Goal: Communication & Community: Answer question/provide support

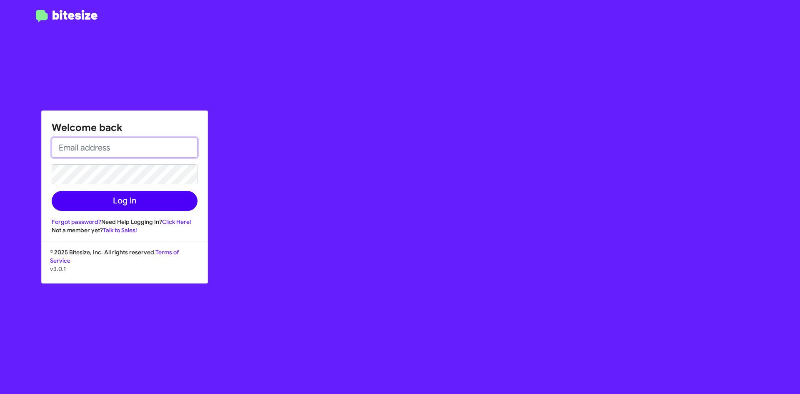
type input "[EMAIL_ADDRESS][DOMAIN_NAME]"
click at [185, 196] on button "Log In" at bounding box center [125, 201] width 146 height 20
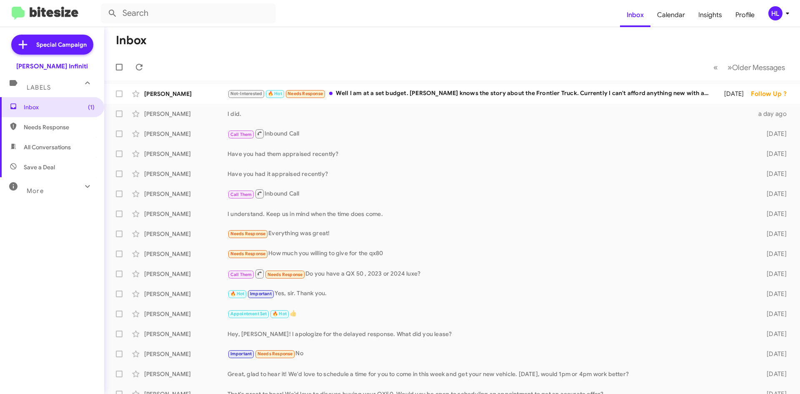
click at [77, 155] on span "All Conversations" at bounding box center [52, 147] width 104 height 20
type input "in:all-conversations"
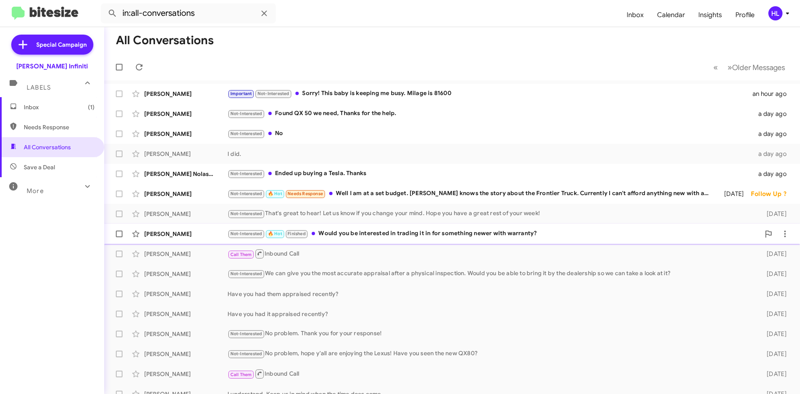
click at [188, 227] on div "Rodolfo Jimenez Not-Interested 🔥 Hot Finished Would you be interested in tradin…" at bounding box center [452, 233] width 682 height 17
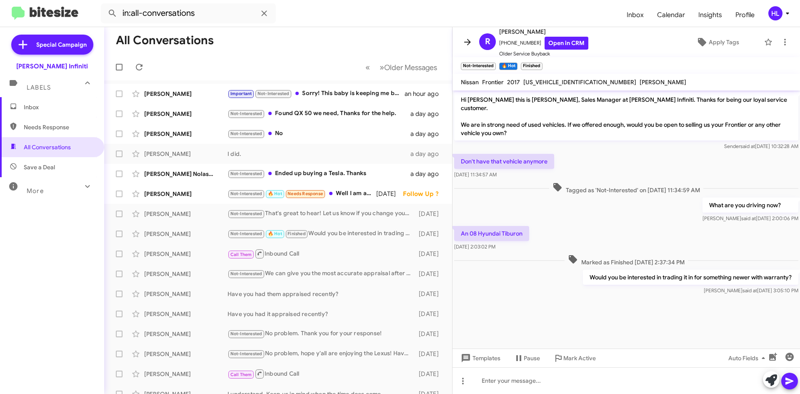
click at [469, 39] on icon at bounding box center [467, 42] width 10 height 10
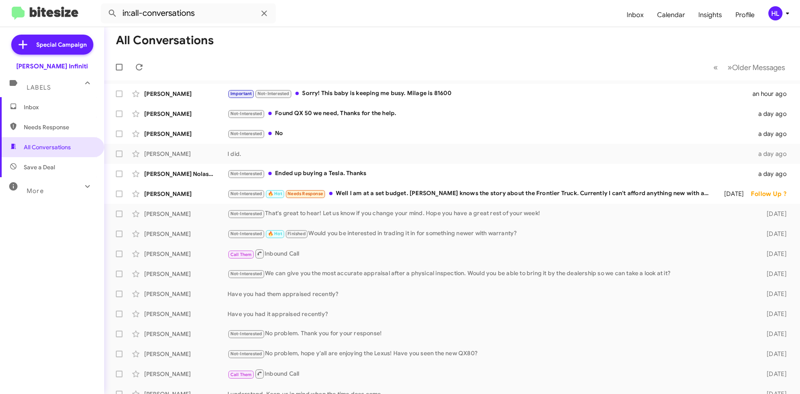
click at [770, 19] on span "HL" at bounding box center [780, 13] width 25 height 14
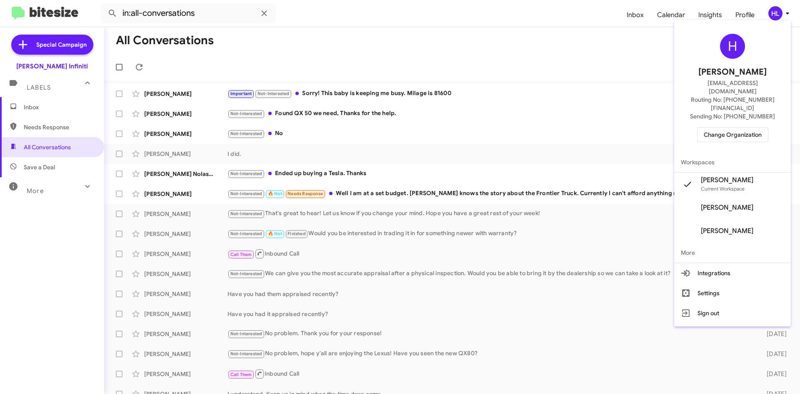
click at [770, 19] on div at bounding box center [400, 197] width 800 height 394
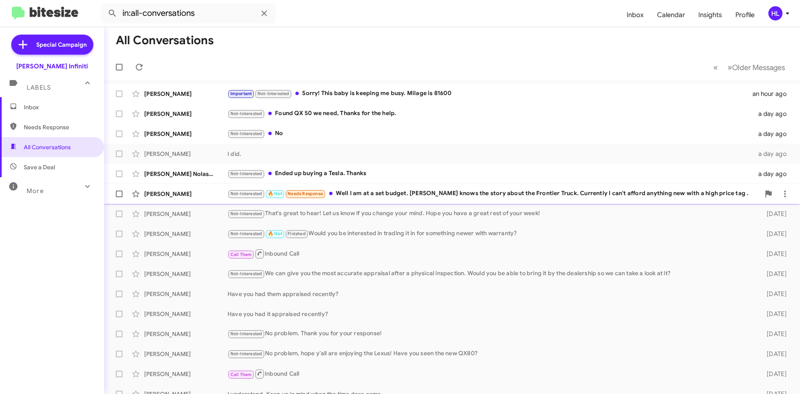
click at [189, 199] on div "Manuel Rodriguez Not-Interested 🔥 Hot Needs Response Well I am at a set budget.…" at bounding box center [452, 193] width 682 height 17
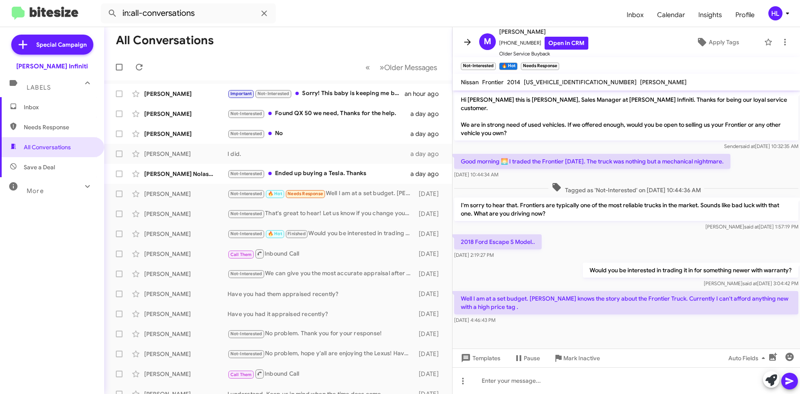
click at [467, 42] on icon at bounding box center [467, 42] width 7 height 6
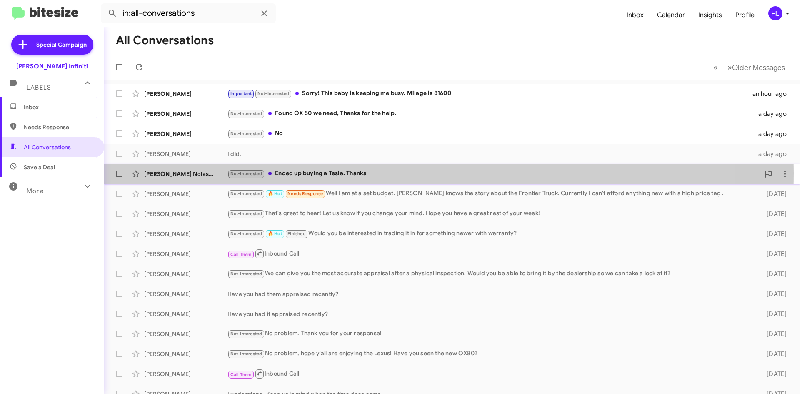
click at [182, 173] on div "Jeremy Nolastname120195966" at bounding box center [185, 174] width 83 height 8
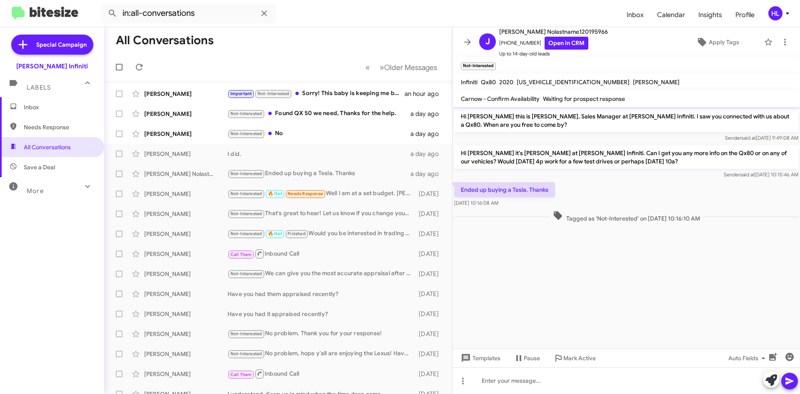
click at [478, 365] on div "Templates Pause Mark Active Auto Fields" at bounding box center [625, 357] width 347 height 19
click at [478, 361] on span "Templates" at bounding box center [479, 357] width 41 height 15
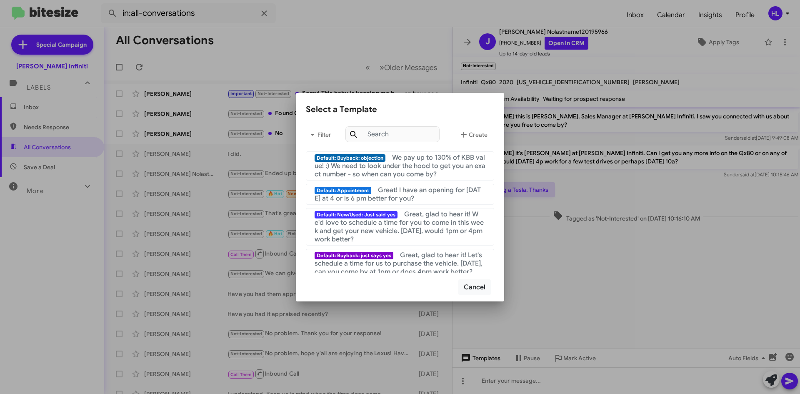
click at [478, 361] on div at bounding box center [400, 197] width 800 height 394
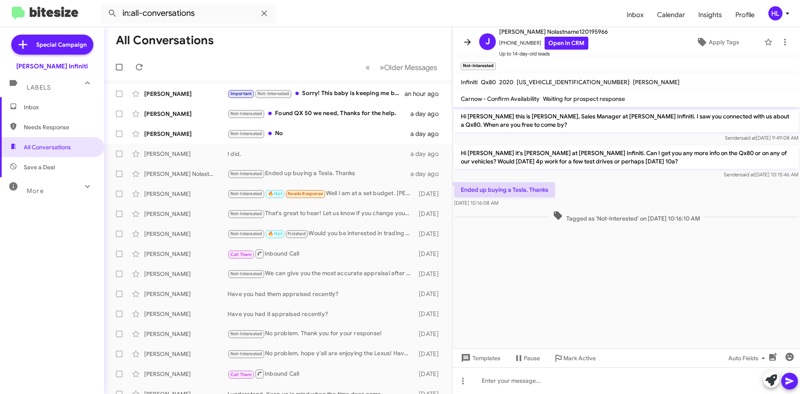
click at [465, 38] on icon at bounding box center [467, 42] width 10 height 10
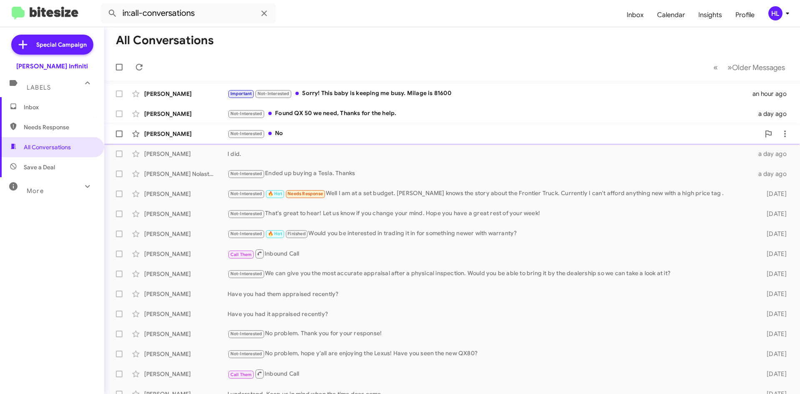
click at [162, 140] on div "Don Harmon Not-Interested No a day ago" at bounding box center [452, 133] width 682 height 17
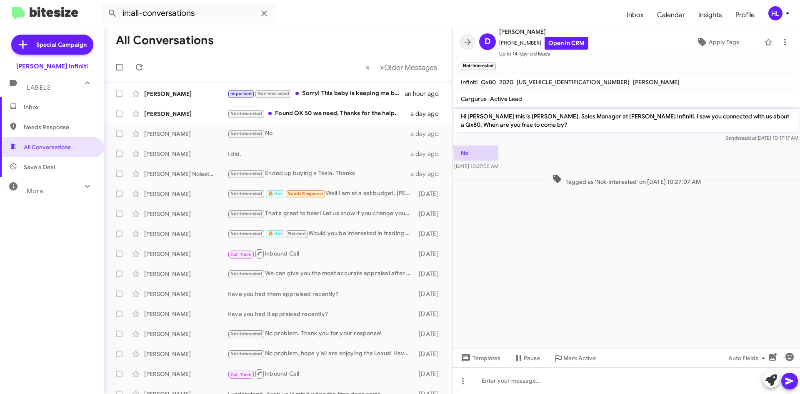
click at [469, 44] on icon at bounding box center [467, 42] width 10 height 10
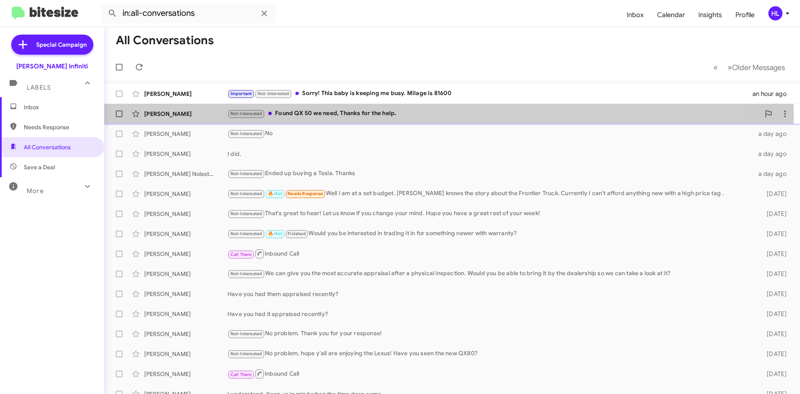
click at [187, 114] on div "Gonzalo Nandin" at bounding box center [185, 114] width 83 height 8
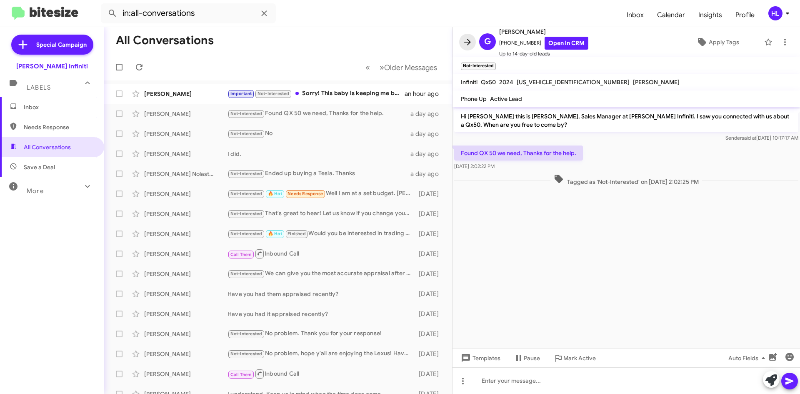
click at [469, 40] on icon at bounding box center [467, 42] width 10 height 10
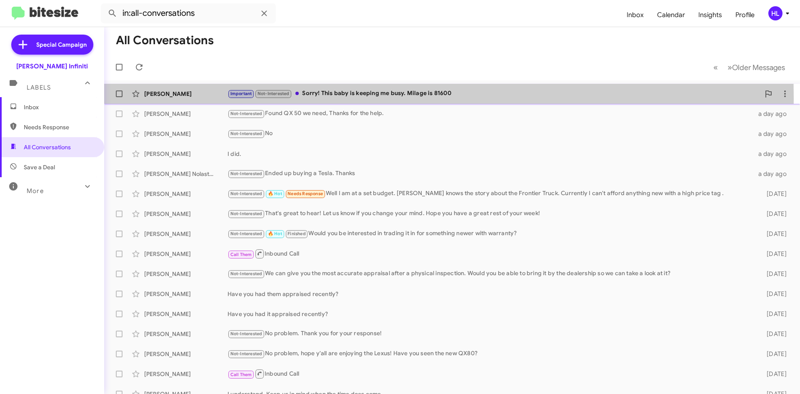
click at [195, 99] on div "Daniella Vazquez Important Not-Interested Sorry! This baby is keeping me busy. …" at bounding box center [452, 93] width 682 height 17
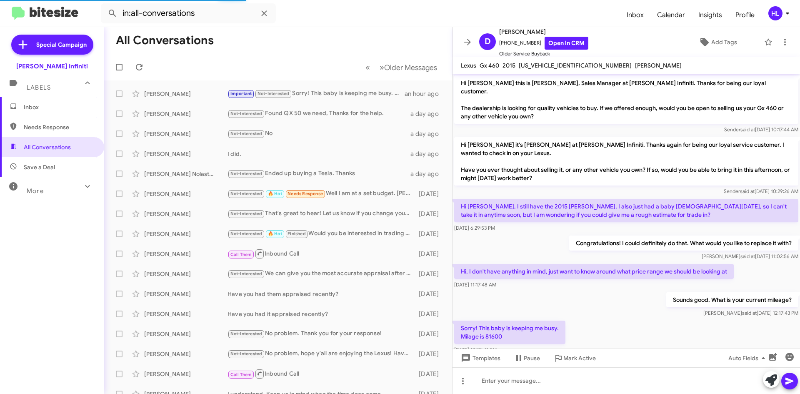
scroll to position [14, 0]
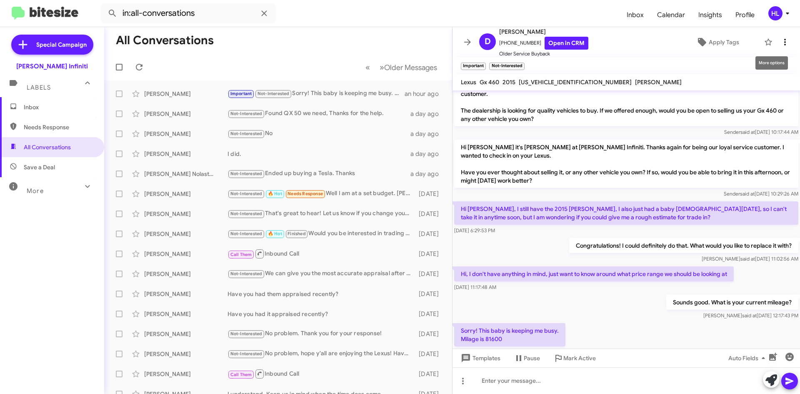
click at [781, 44] on icon at bounding box center [785, 42] width 10 height 10
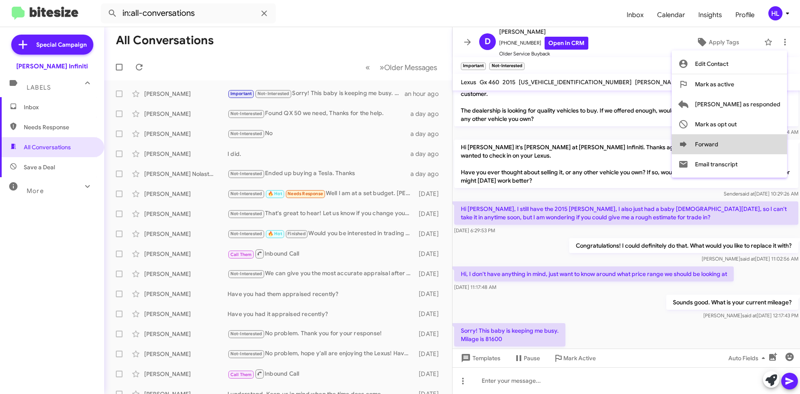
click at [771, 143] on button "Forward" at bounding box center [728, 144] width 115 height 20
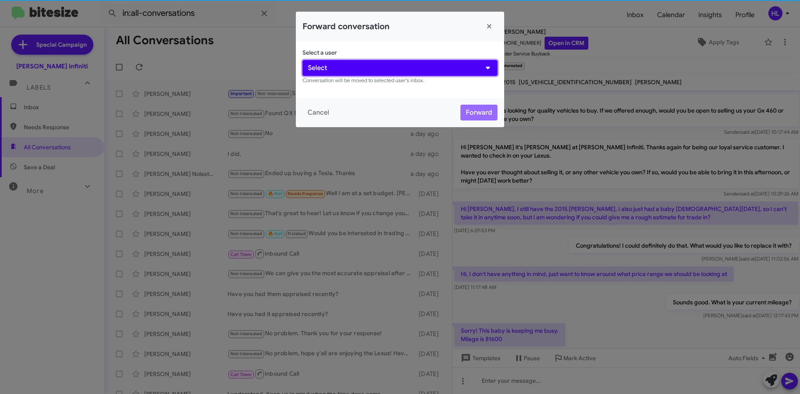
click at [409, 68] on button "Select" at bounding box center [399, 68] width 195 height 16
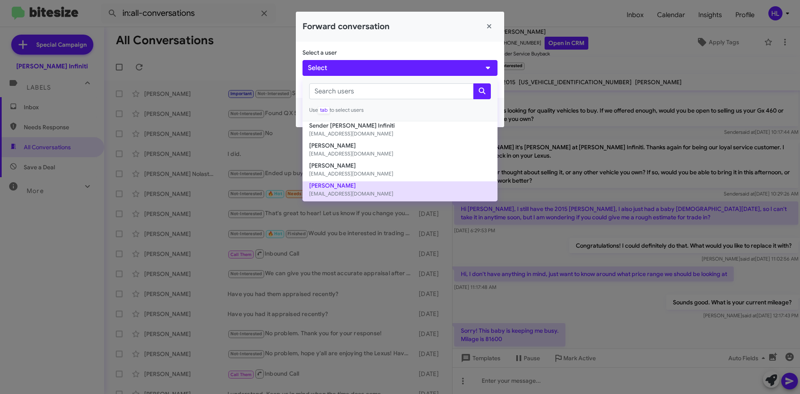
click at [378, 187] on button "Cody Clemens cclemens@hicksautogroup.com" at bounding box center [399, 191] width 195 height 20
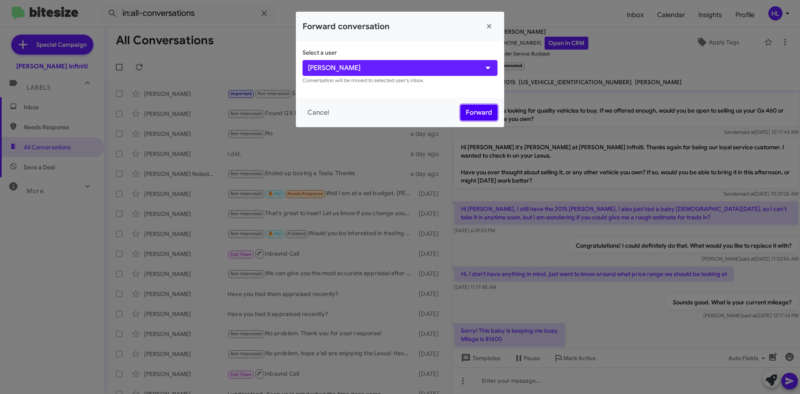
click at [484, 114] on button "Forward" at bounding box center [478, 113] width 37 height 16
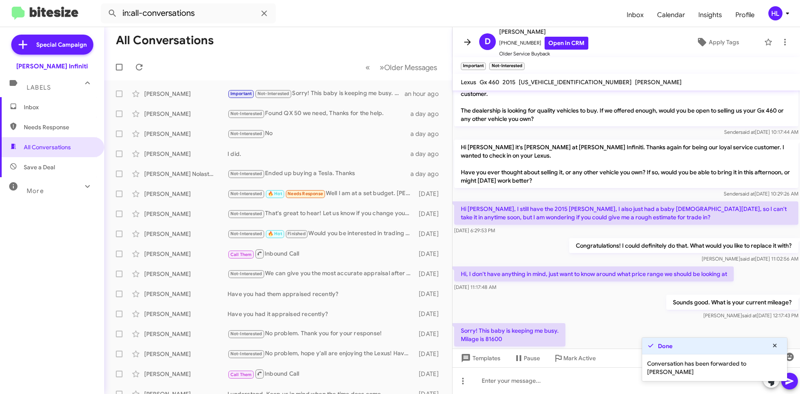
click at [464, 39] on icon at bounding box center [467, 42] width 10 height 10
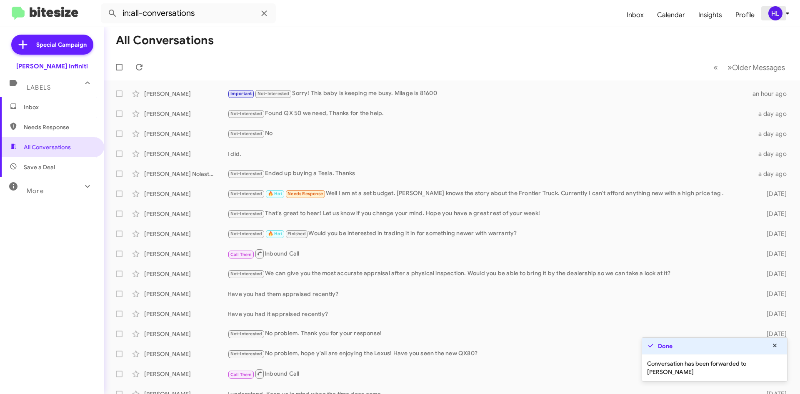
click at [771, 20] on div "HL" at bounding box center [775, 13] width 14 height 14
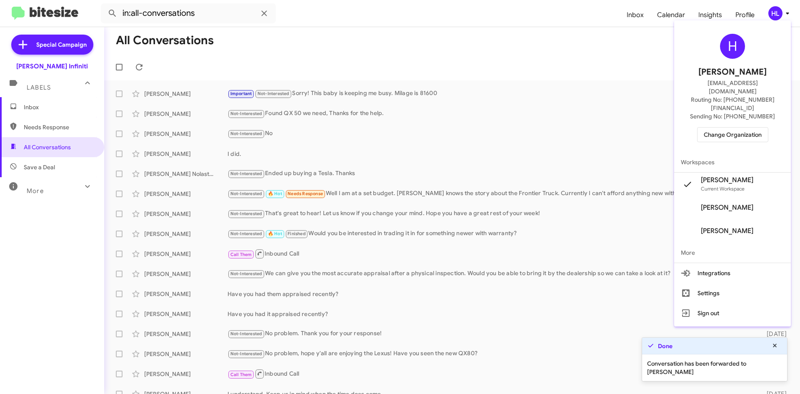
click at [745, 127] on span "Change Organization" at bounding box center [733, 134] width 58 height 14
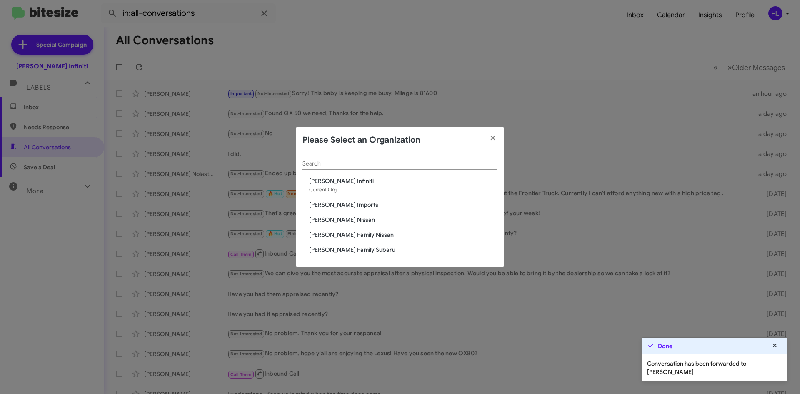
click at [323, 221] on span "[PERSON_NAME] Nissan" at bounding box center [403, 219] width 188 height 8
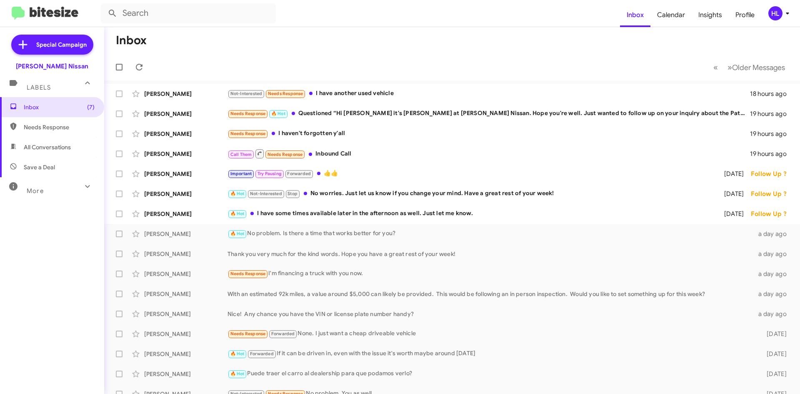
click at [71, 149] on span "All Conversations" at bounding box center [47, 147] width 47 height 8
type input "in:all-conversations"
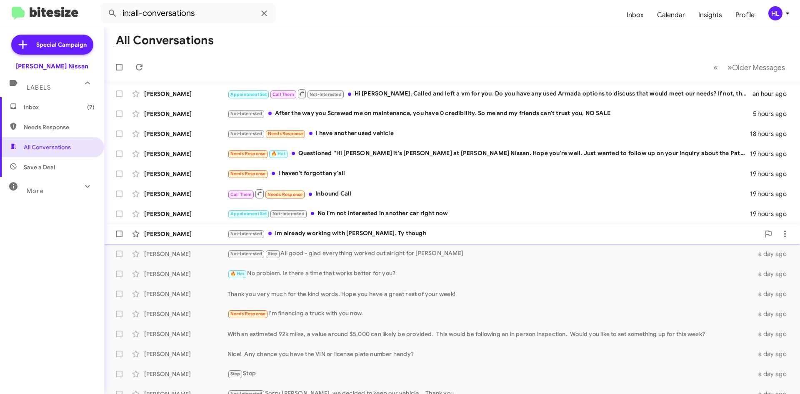
click at [208, 231] on div "[PERSON_NAME]" at bounding box center [185, 234] width 83 height 8
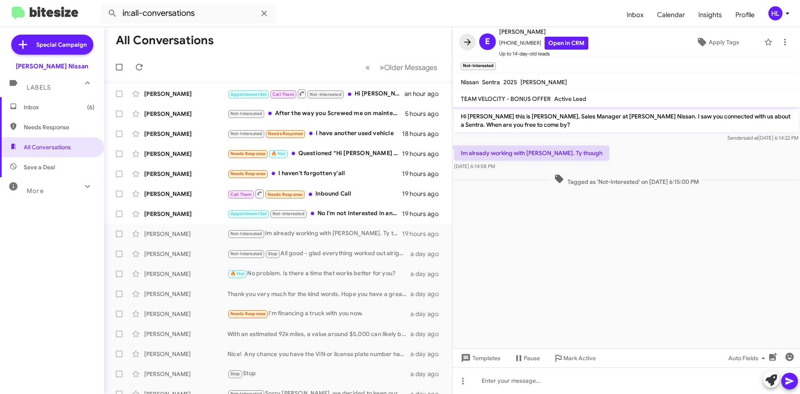
click at [467, 47] on icon at bounding box center [467, 42] width 10 height 10
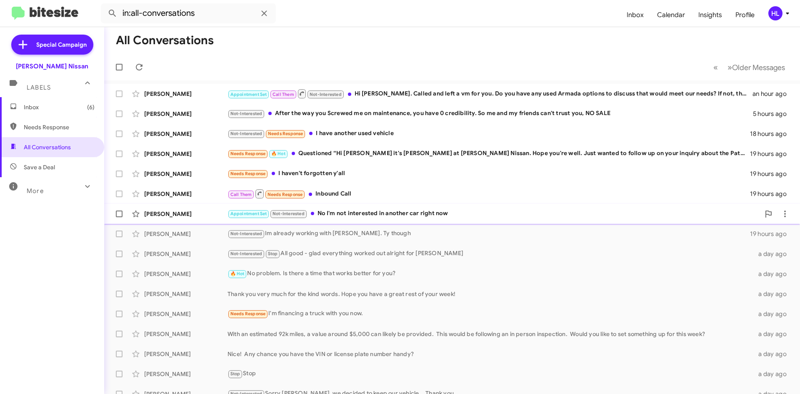
click at [182, 209] on div "[PERSON_NAME] Appointment Set Not-Interested No I'm not interested in another c…" at bounding box center [452, 213] width 682 height 17
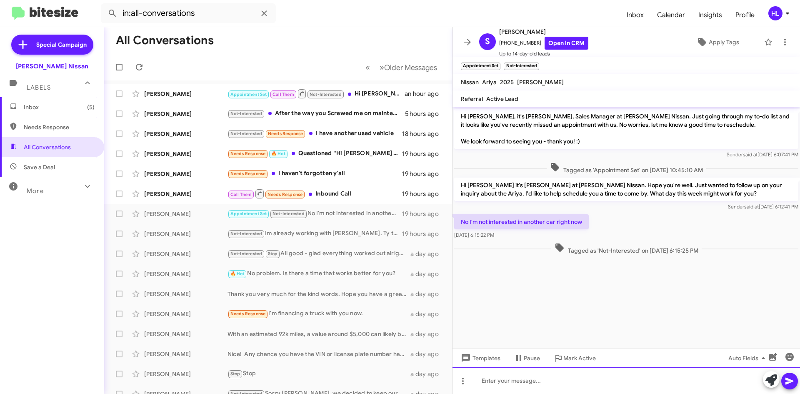
click at [582, 389] on div at bounding box center [625, 380] width 347 height 27
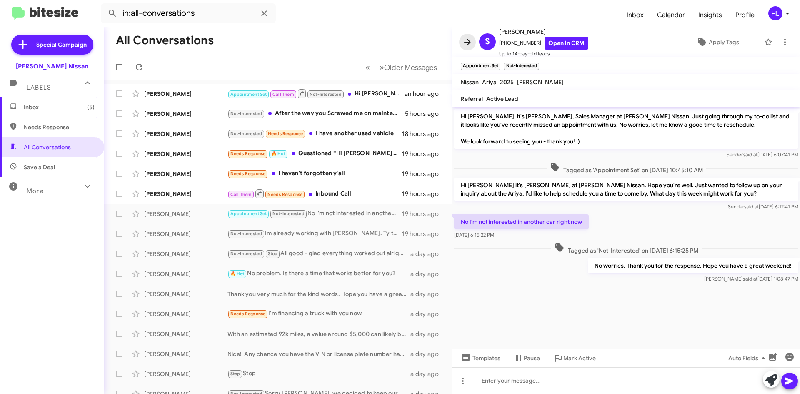
click at [467, 37] on icon at bounding box center [467, 42] width 10 height 10
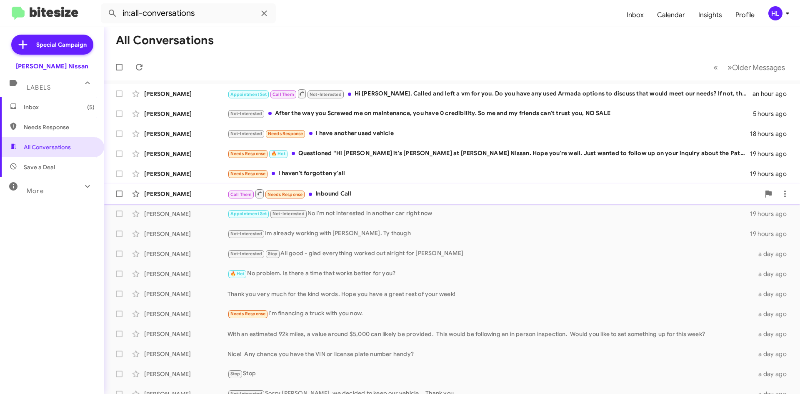
click at [171, 194] on div "[PERSON_NAME]" at bounding box center [185, 194] width 83 height 8
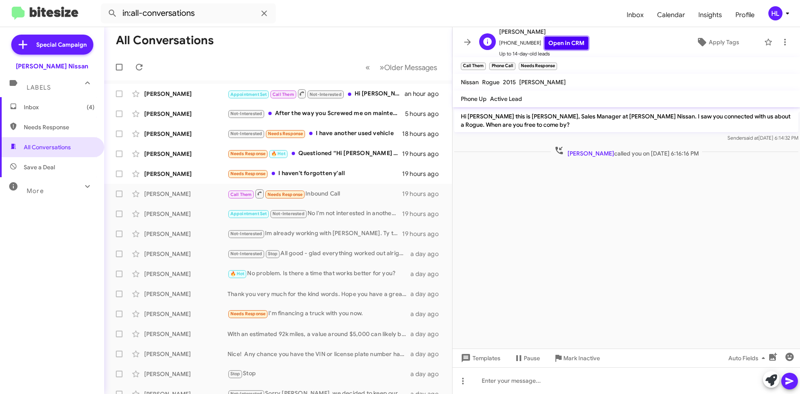
click at [559, 40] on link "Open in CRM" at bounding box center [566, 43] width 44 height 13
click at [567, 37] on link "Open in CRM" at bounding box center [566, 43] width 44 height 13
click at [467, 42] on icon at bounding box center [467, 42] width 7 height 6
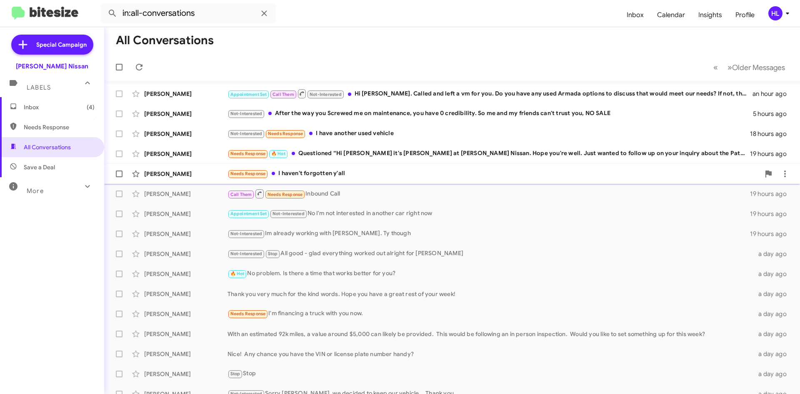
click at [197, 175] on div "[PERSON_NAME]" at bounding box center [185, 174] width 83 height 8
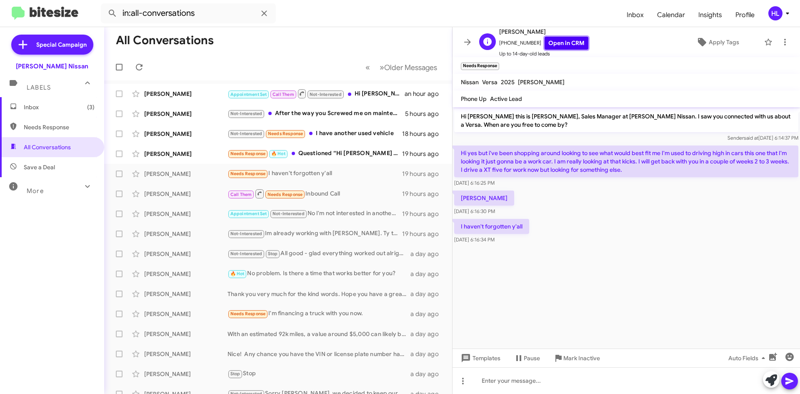
click at [562, 43] on link "Open in CRM" at bounding box center [566, 43] width 44 height 13
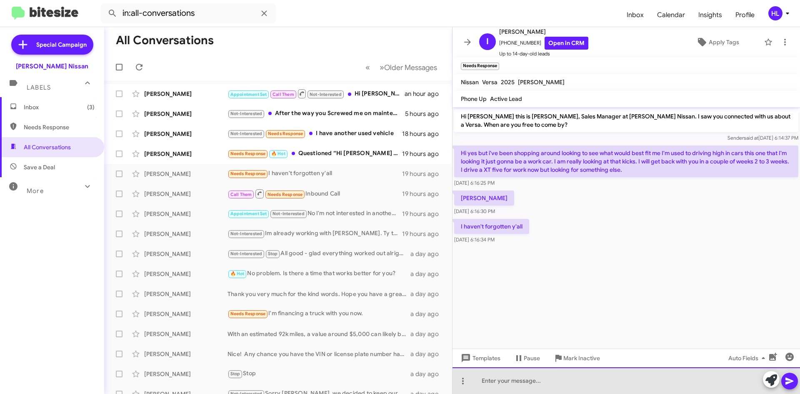
click at [640, 384] on div at bounding box center [625, 380] width 347 height 27
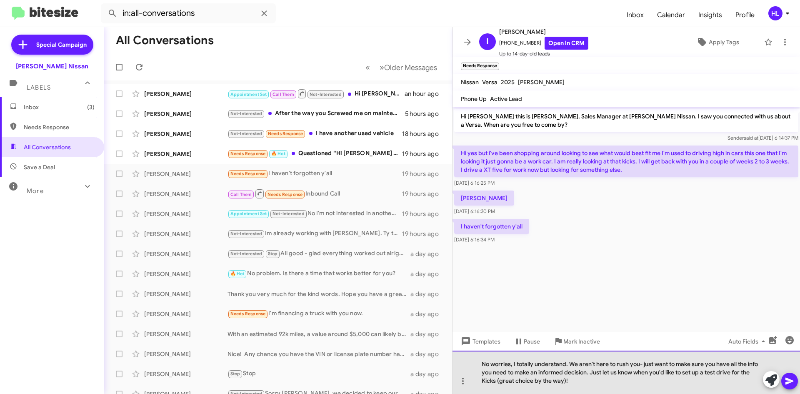
click at [639, 364] on div "No worries, I totally understand. We aren't here to rush you- just want to make…" at bounding box center [625, 371] width 347 height 43
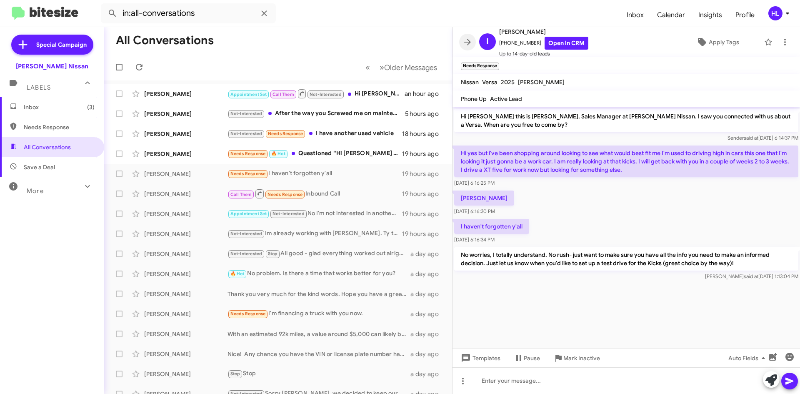
click at [464, 38] on icon at bounding box center [467, 42] width 10 height 10
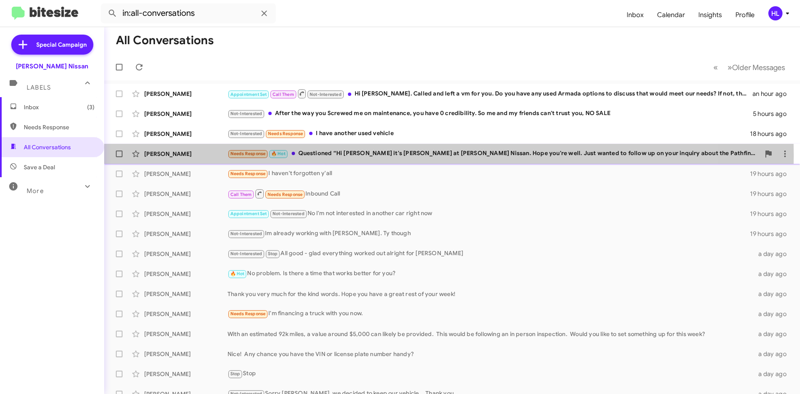
click at [226, 155] on div "[PERSON_NAME]" at bounding box center [185, 154] width 83 height 8
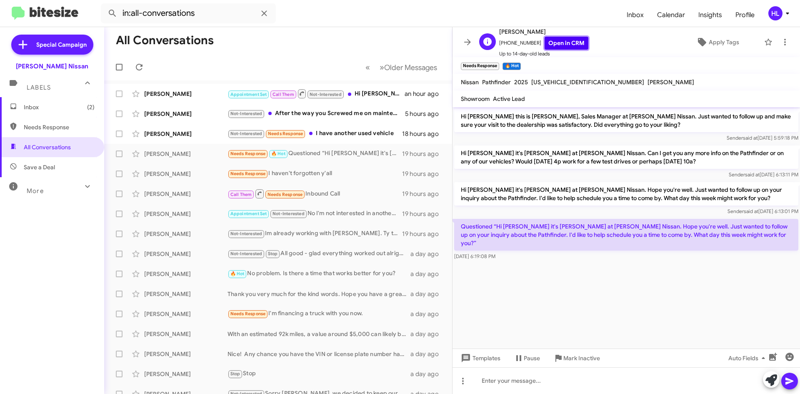
click at [556, 38] on link "Open in CRM" at bounding box center [566, 43] width 44 height 13
click at [470, 48] on button at bounding box center [467, 42] width 17 height 17
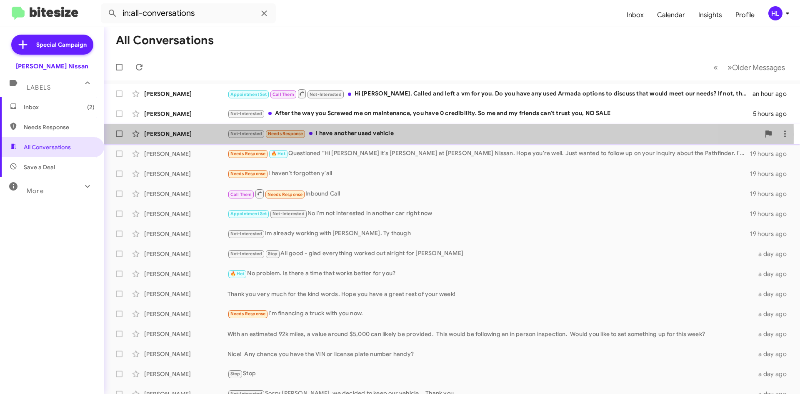
click at [173, 134] on div "[PERSON_NAME]" at bounding box center [185, 134] width 83 height 8
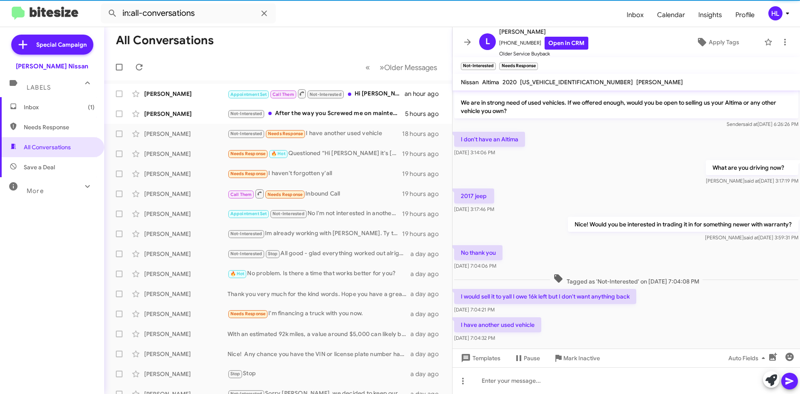
scroll to position [28, 0]
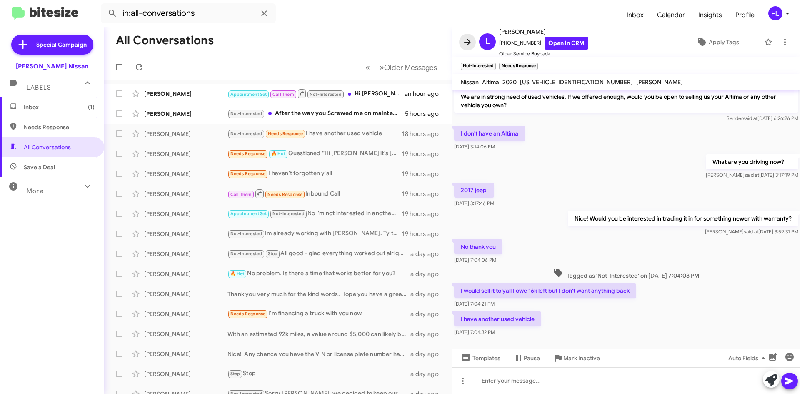
click at [469, 38] on icon at bounding box center [467, 42] width 10 height 10
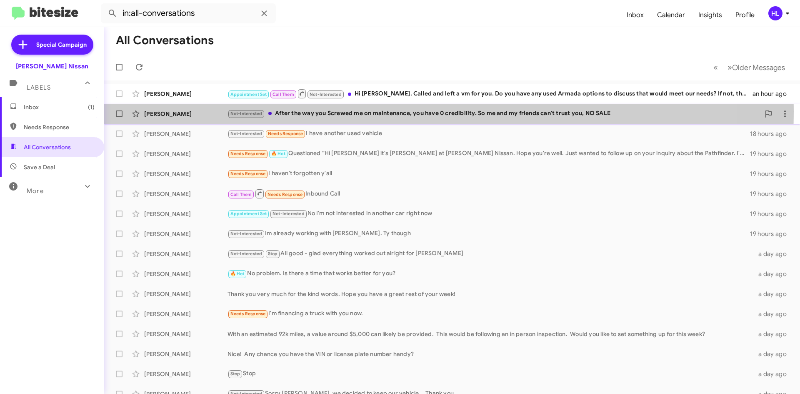
click at [342, 111] on div "Not-Interested After the way you Screwed me on maintenance, you have 0 credibil…" at bounding box center [493, 114] width 532 height 10
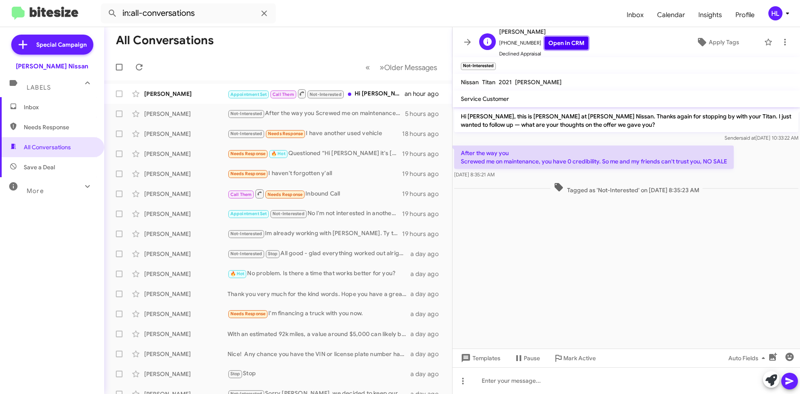
click at [565, 46] on link "Open in CRM" at bounding box center [566, 43] width 44 height 13
click at [465, 38] on icon at bounding box center [467, 42] width 10 height 10
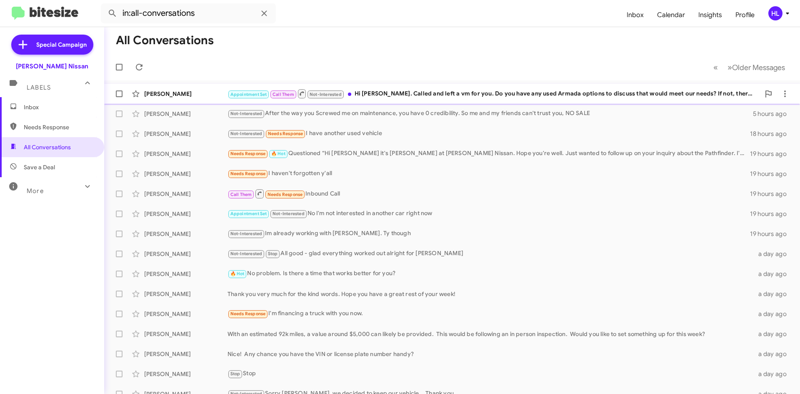
click at [187, 91] on div "[PERSON_NAME]" at bounding box center [185, 94] width 83 height 8
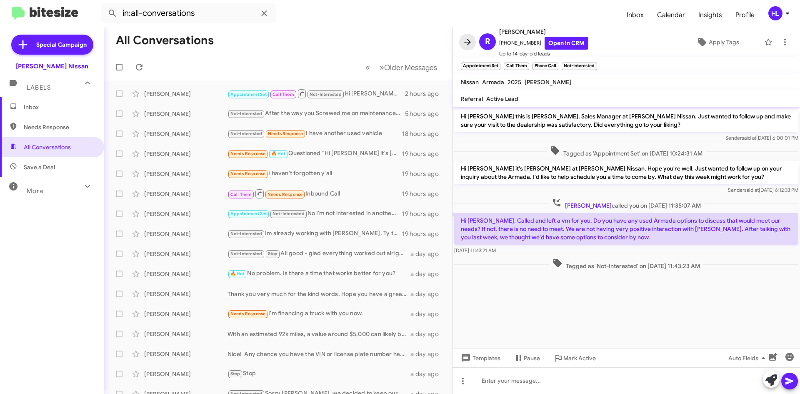
click at [467, 43] on icon at bounding box center [467, 42] width 10 height 10
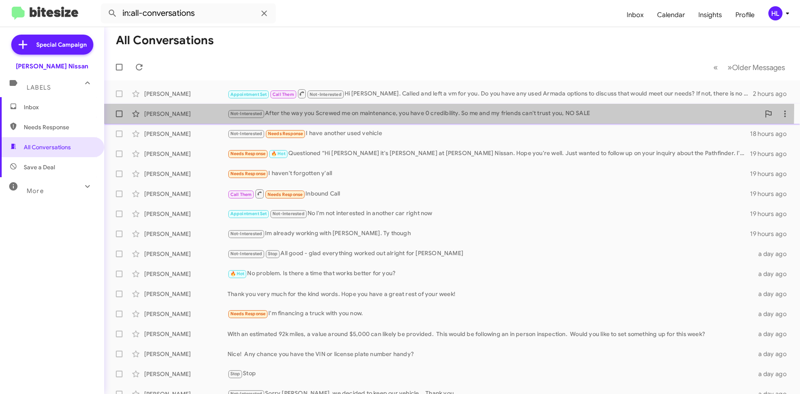
click at [190, 107] on div "[PERSON_NAME] Not-Interested After the way you Screwed me on maintenance, you h…" at bounding box center [452, 113] width 682 height 17
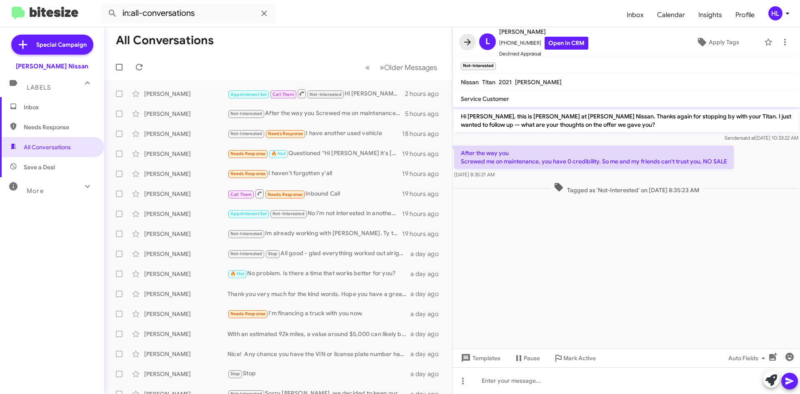
click at [464, 39] on icon at bounding box center [467, 42] width 10 height 10
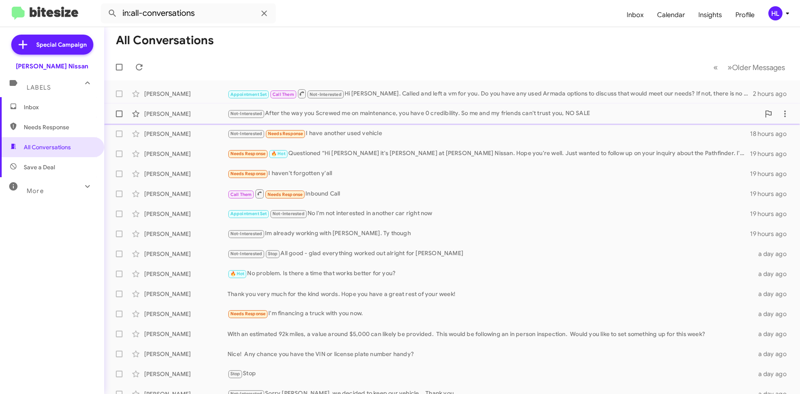
click at [180, 114] on div "[PERSON_NAME]" at bounding box center [185, 114] width 83 height 8
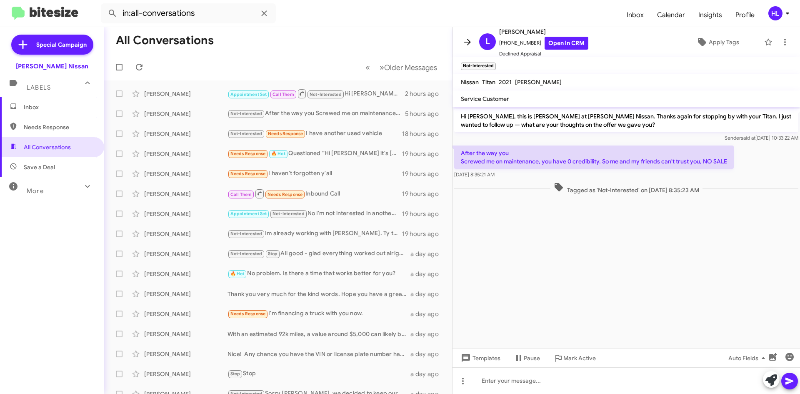
click at [462, 44] on icon at bounding box center [467, 42] width 10 height 10
